Goal: Transaction & Acquisition: Purchase product/service

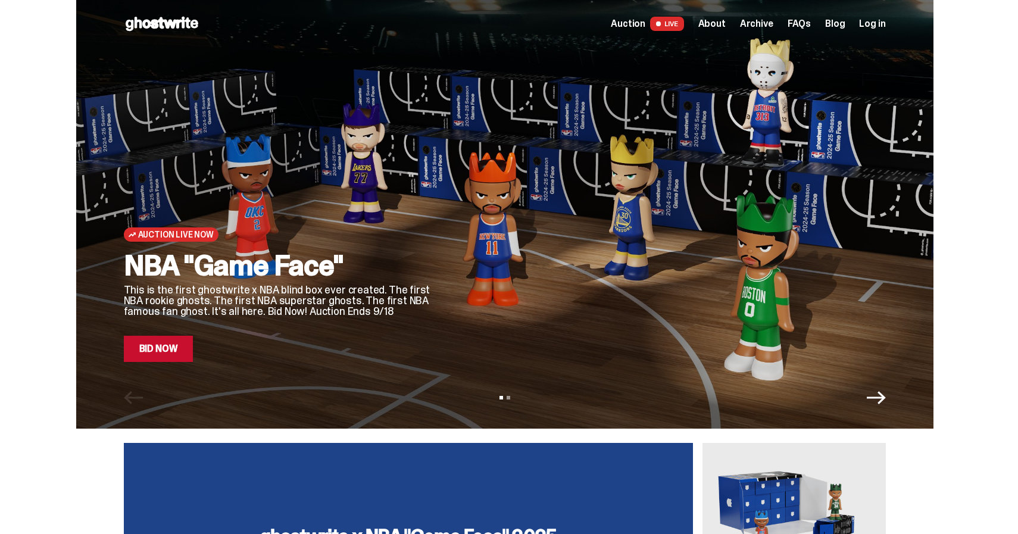
click at [138, 347] on link "Bid Now" at bounding box center [159, 349] width 70 height 26
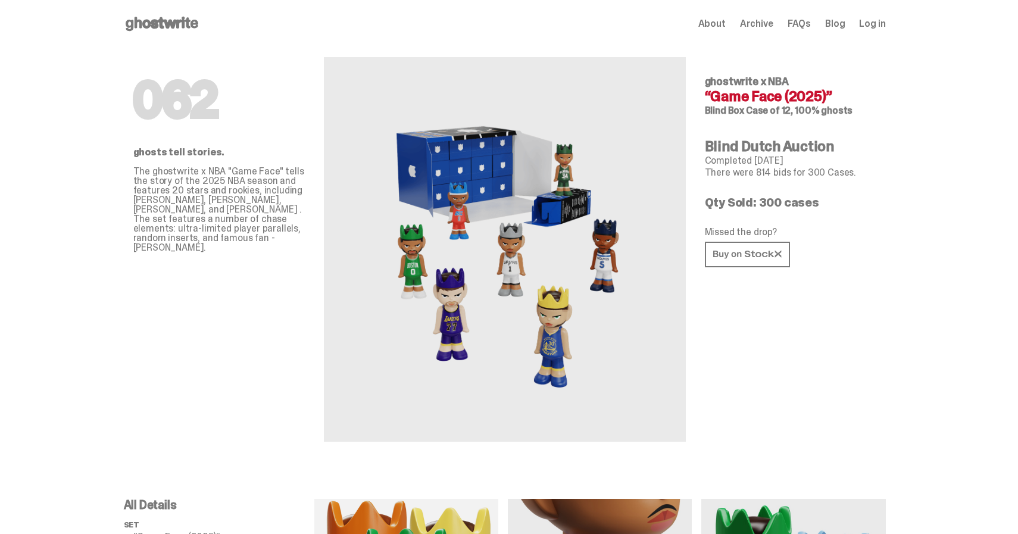
click at [882, 23] on span "Log in" at bounding box center [872, 24] width 26 height 10
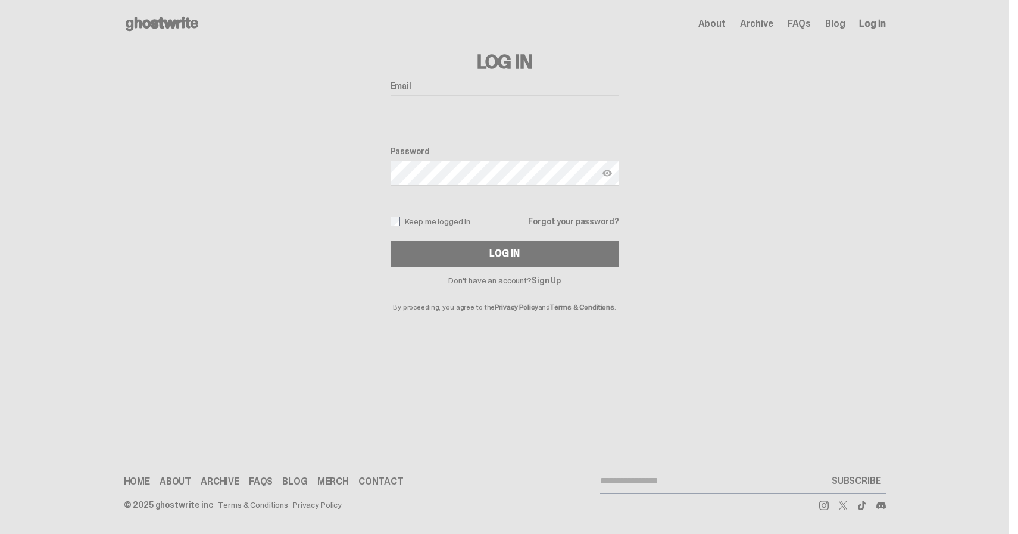
type input "**********"
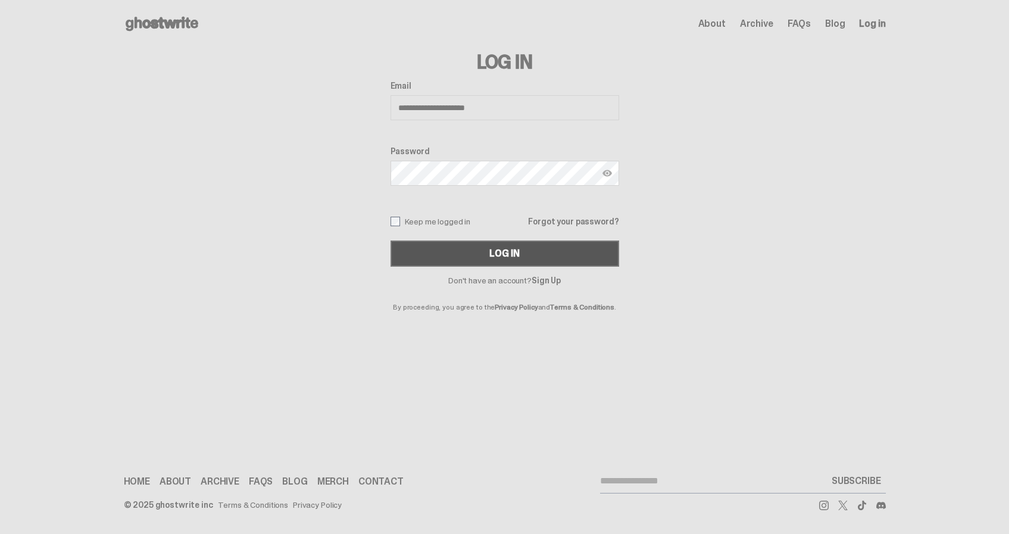
click at [443, 250] on button "Log In" at bounding box center [505, 254] width 229 height 26
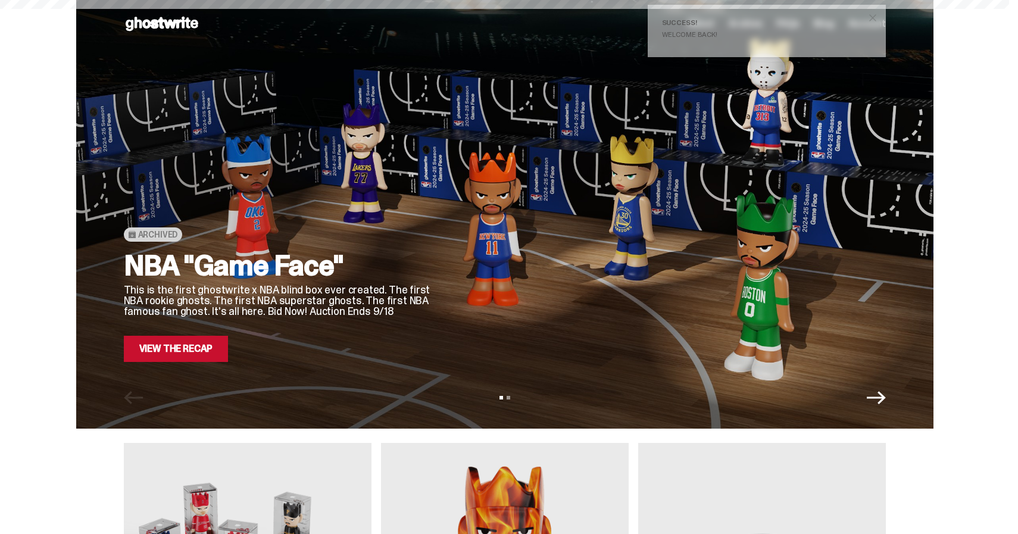
click at [879, 15] on span "close" at bounding box center [873, 18] width 12 height 12
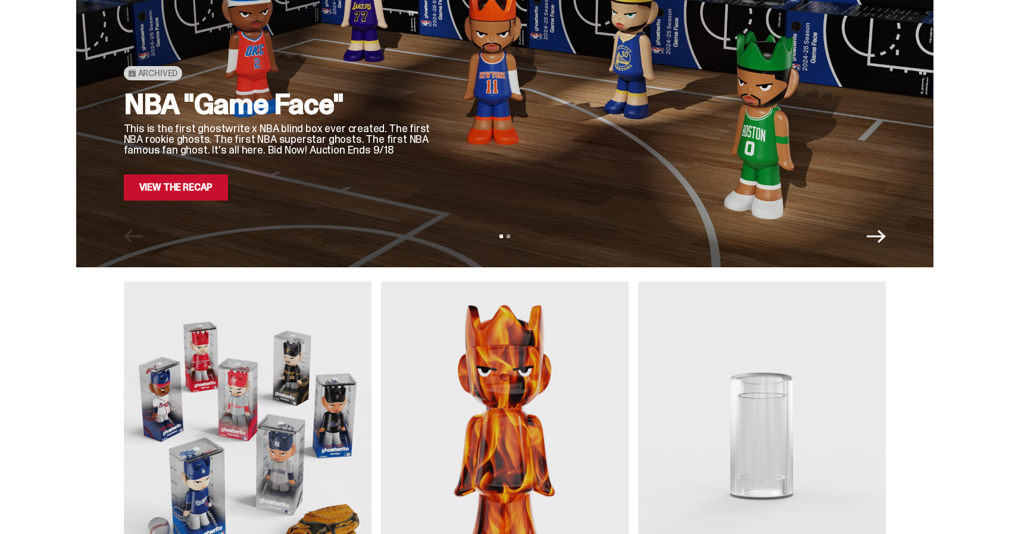
scroll to position [160, 0]
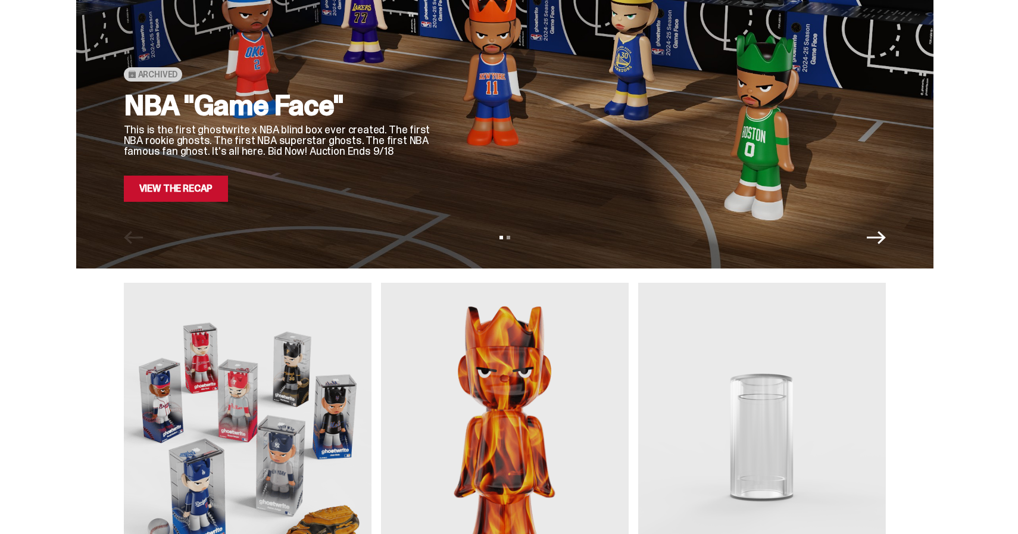
click at [188, 185] on link "View the Recap" at bounding box center [176, 189] width 105 height 26
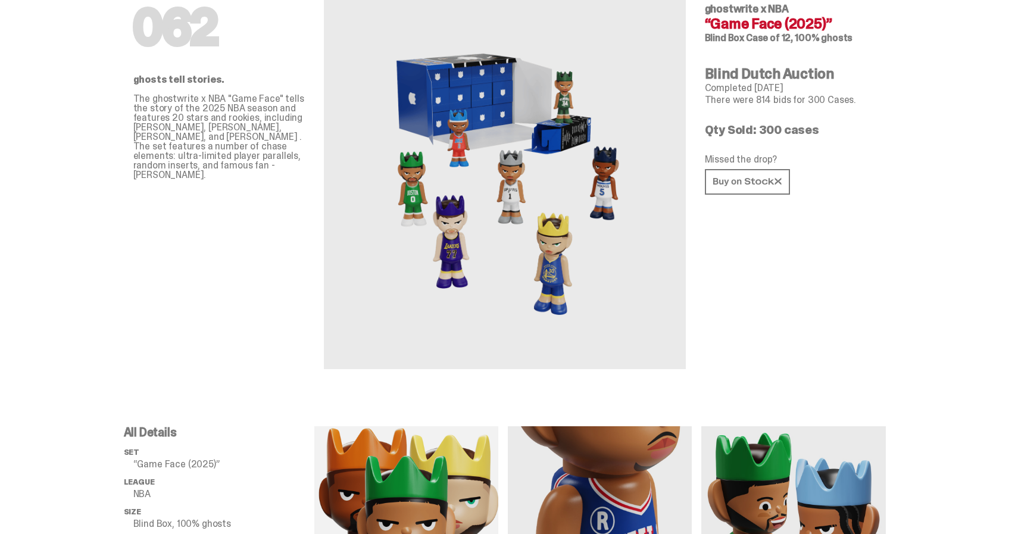
scroll to position [91, 0]
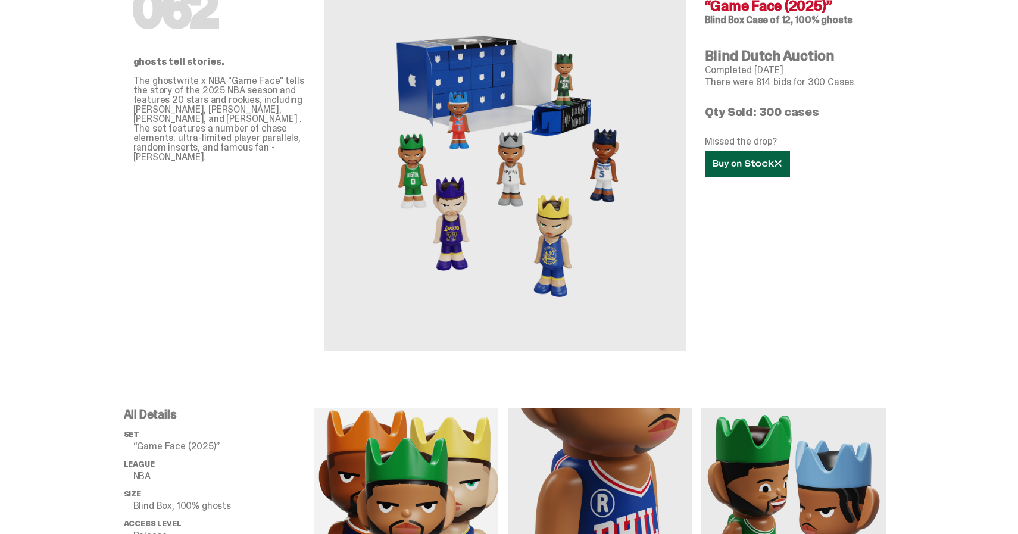
click at [721, 172] on link at bounding box center [747, 164] width 85 height 26
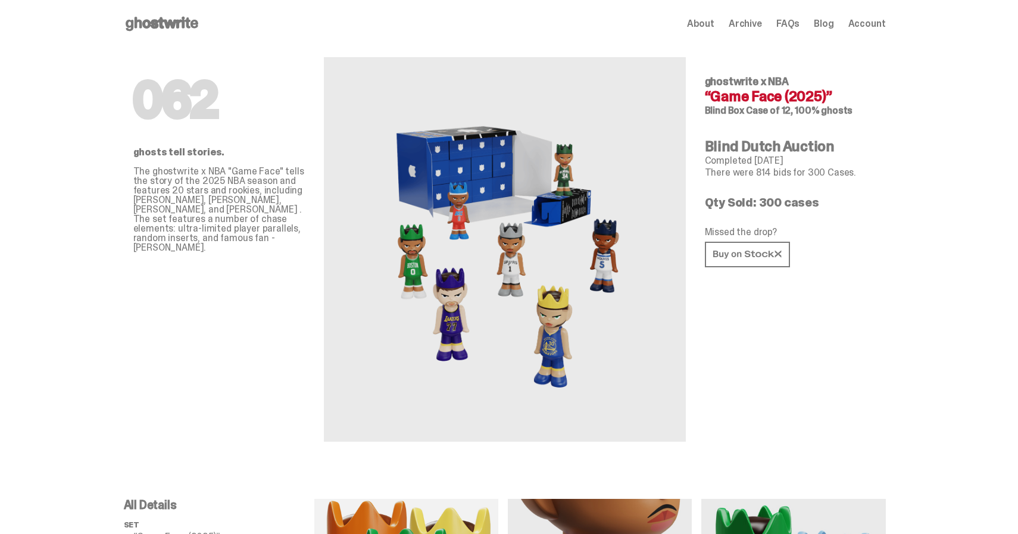
click at [875, 19] on span "Account" at bounding box center [868, 24] width 38 height 10
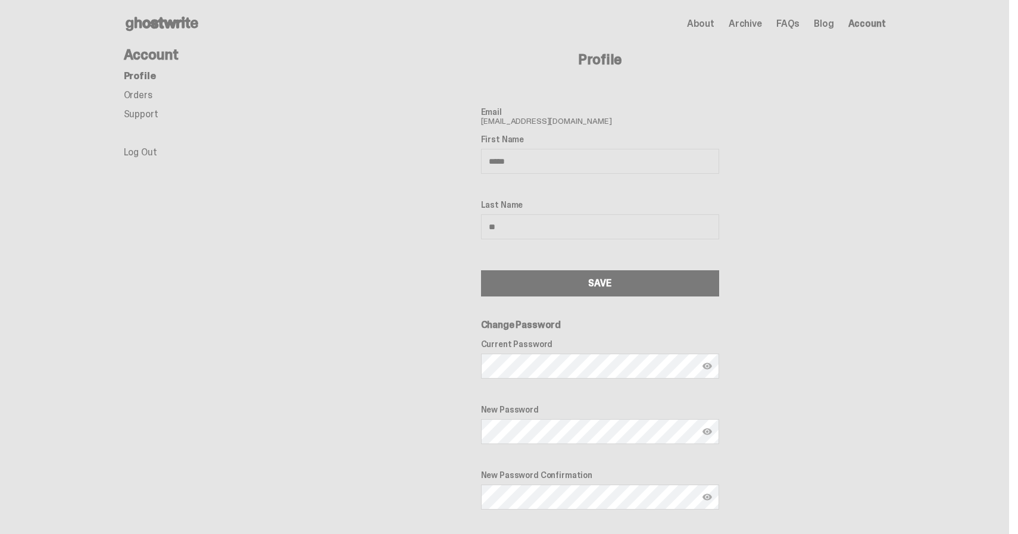
click at [142, 95] on link "Orders" at bounding box center [138, 95] width 29 height 13
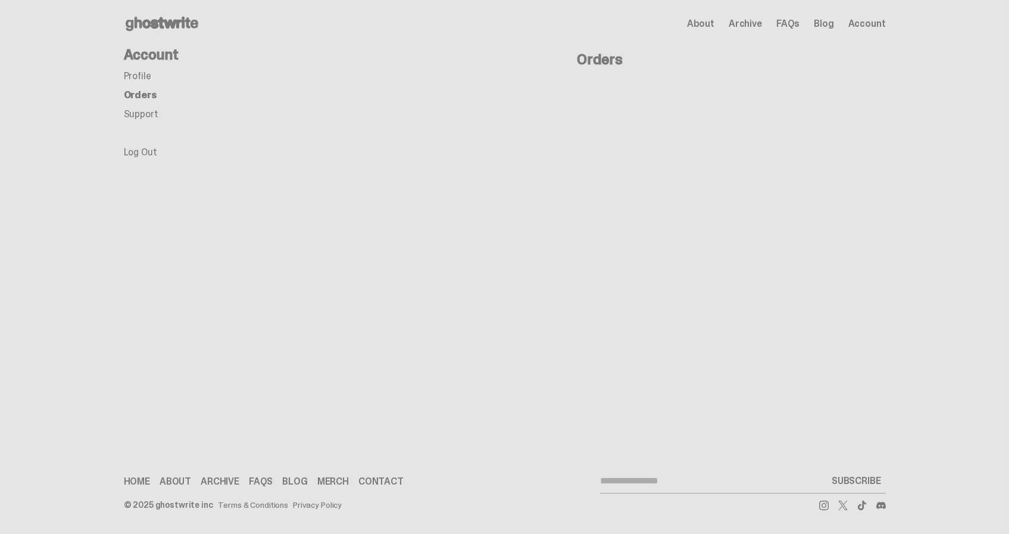
click at [177, 18] on icon at bounding box center [162, 23] width 76 height 19
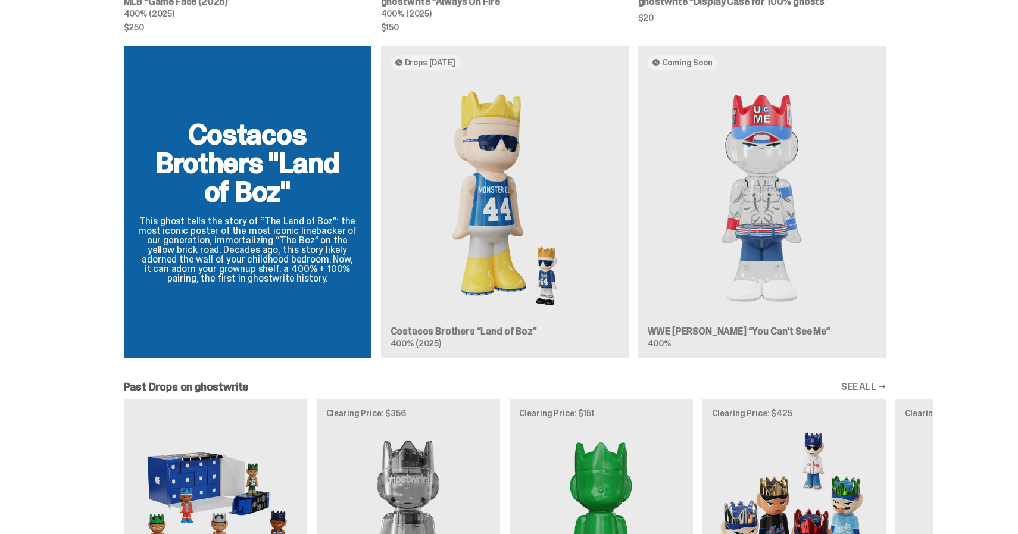
scroll to position [1044, 0]
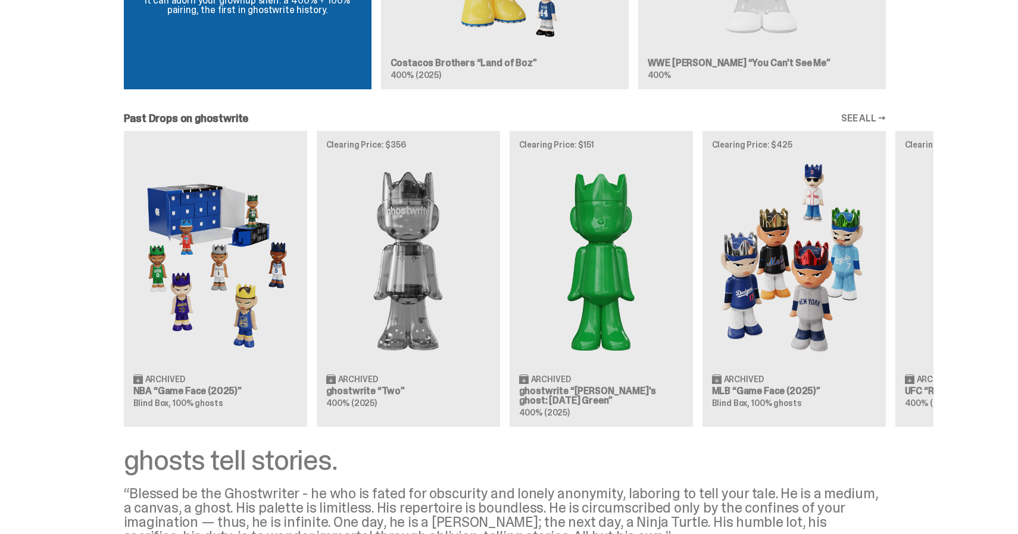
click at [214, 270] on div "Archived NBA “Game Face (2025)” Blind Box, 100% ghosts Clearing Price: $356 Arc…" at bounding box center [505, 278] width 858 height 295
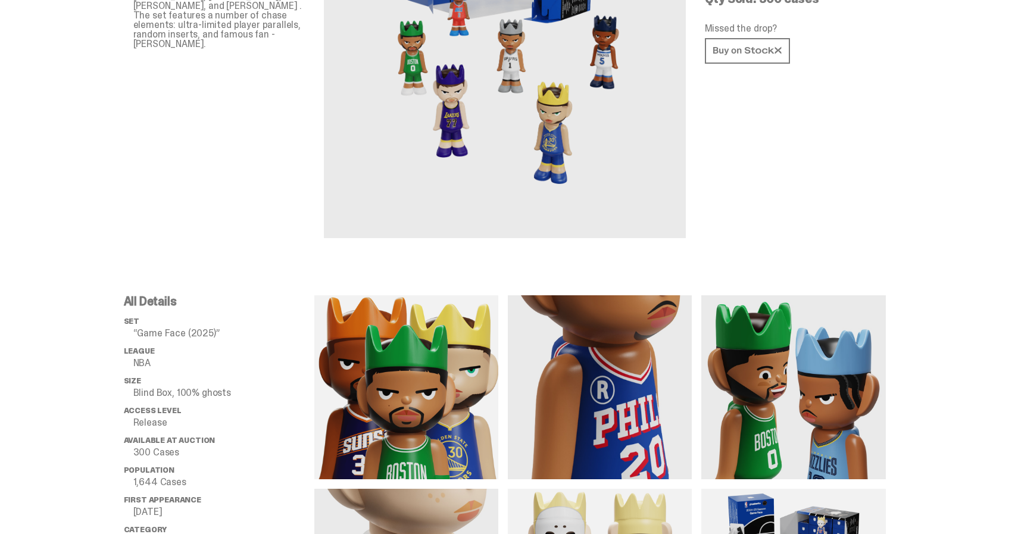
scroll to position [52, 0]
